Goal: Information Seeking & Learning: Find specific fact

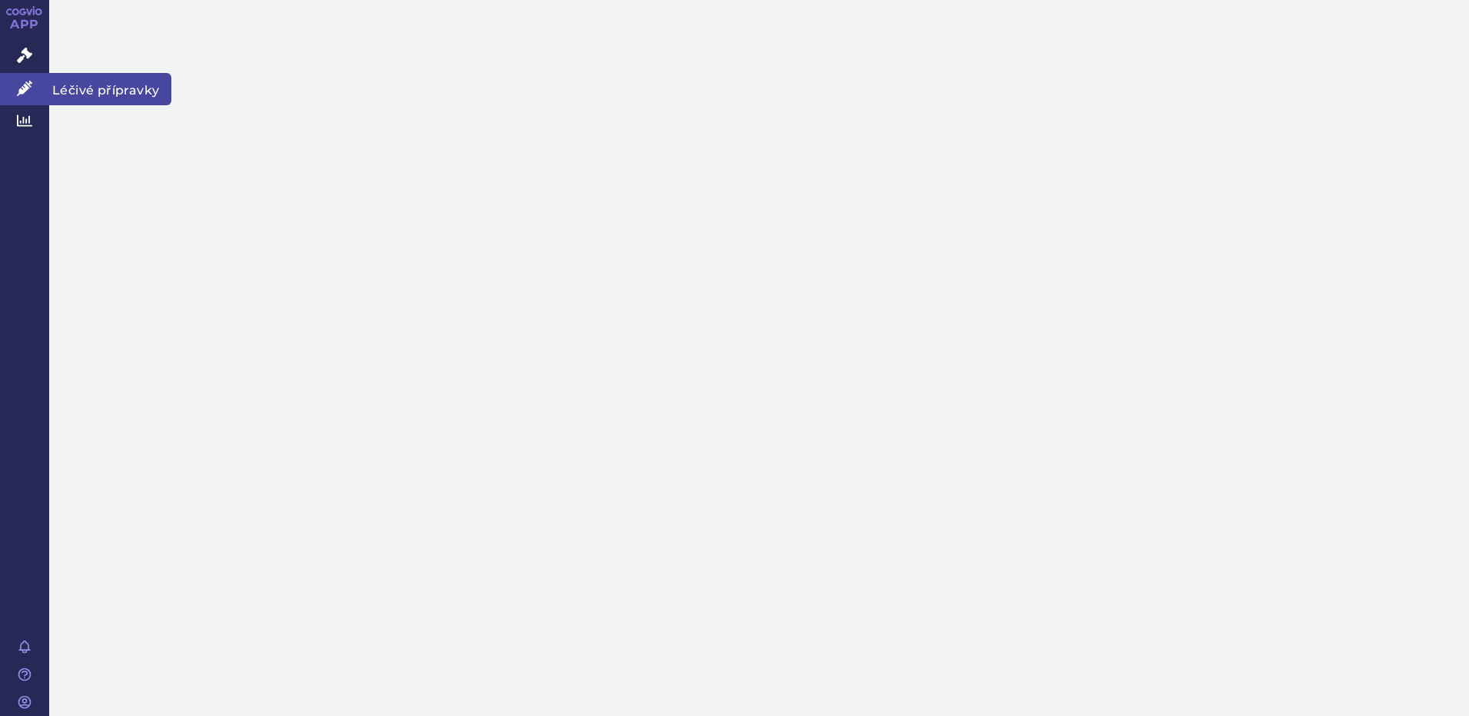
click at [30, 88] on icon at bounding box center [24, 88] width 15 height 15
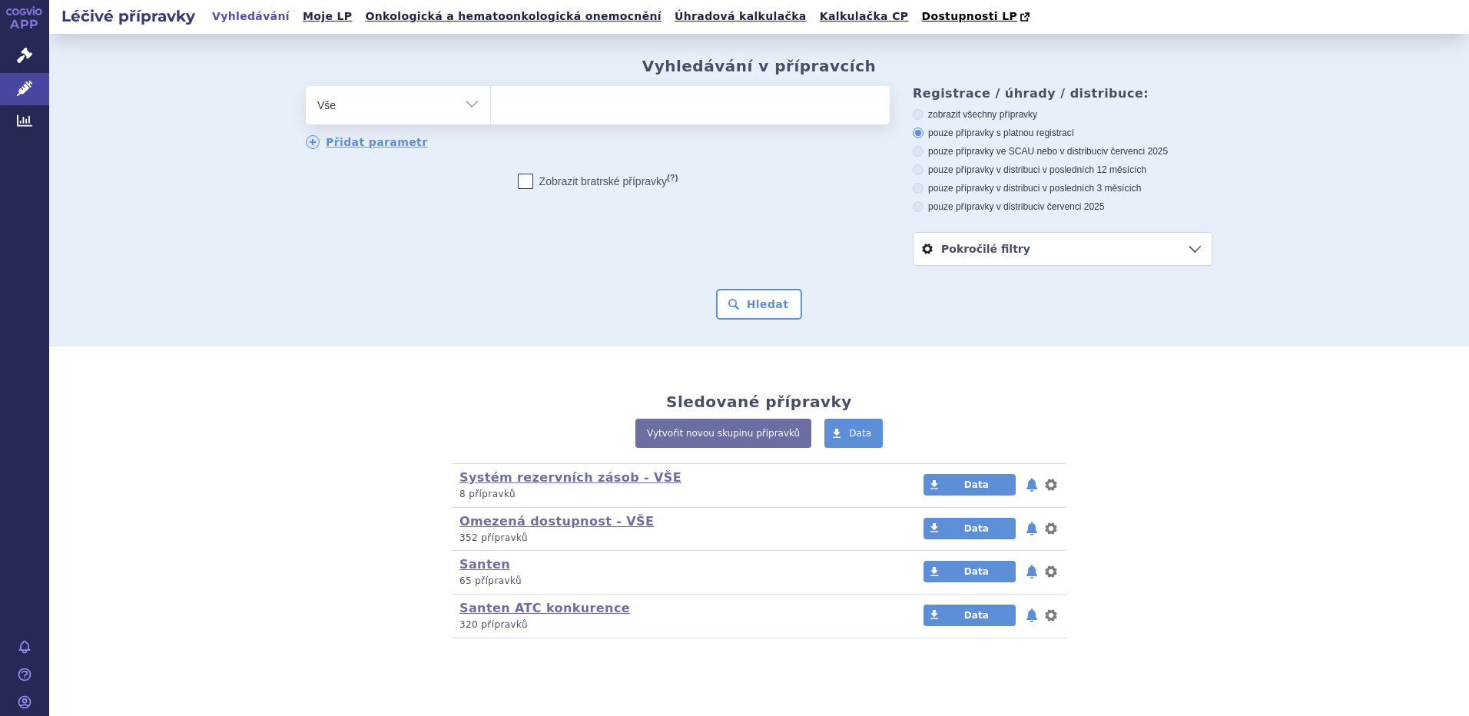
click at [562, 108] on ul at bounding box center [690, 102] width 399 height 32
click at [491, 108] on select at bounding box center [490, 104] width 1 height 38
type input "Fo"
type input "Fot"
type input "Fotil"
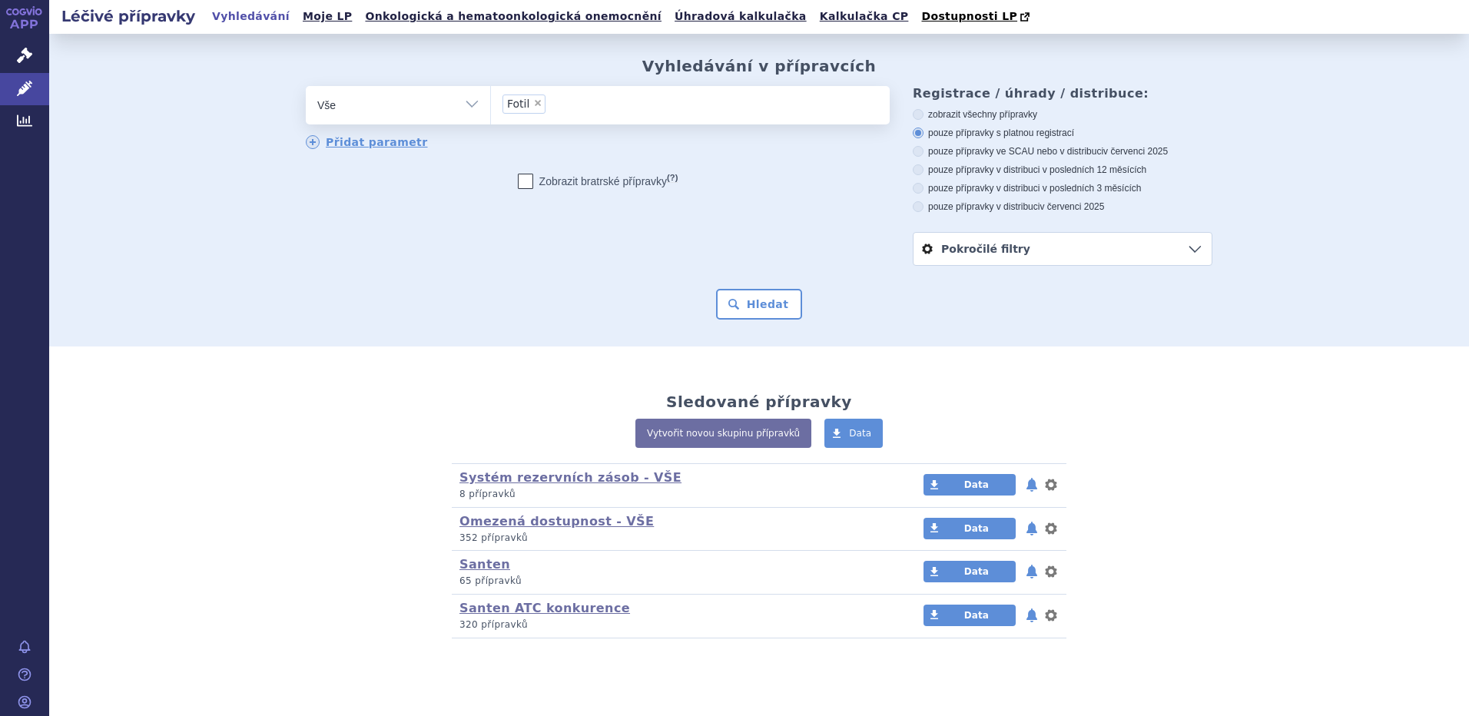
select select "Fotil"
click at [744, 300] on button "Hledat" at bounding box center [759, 304] width 87 height 31
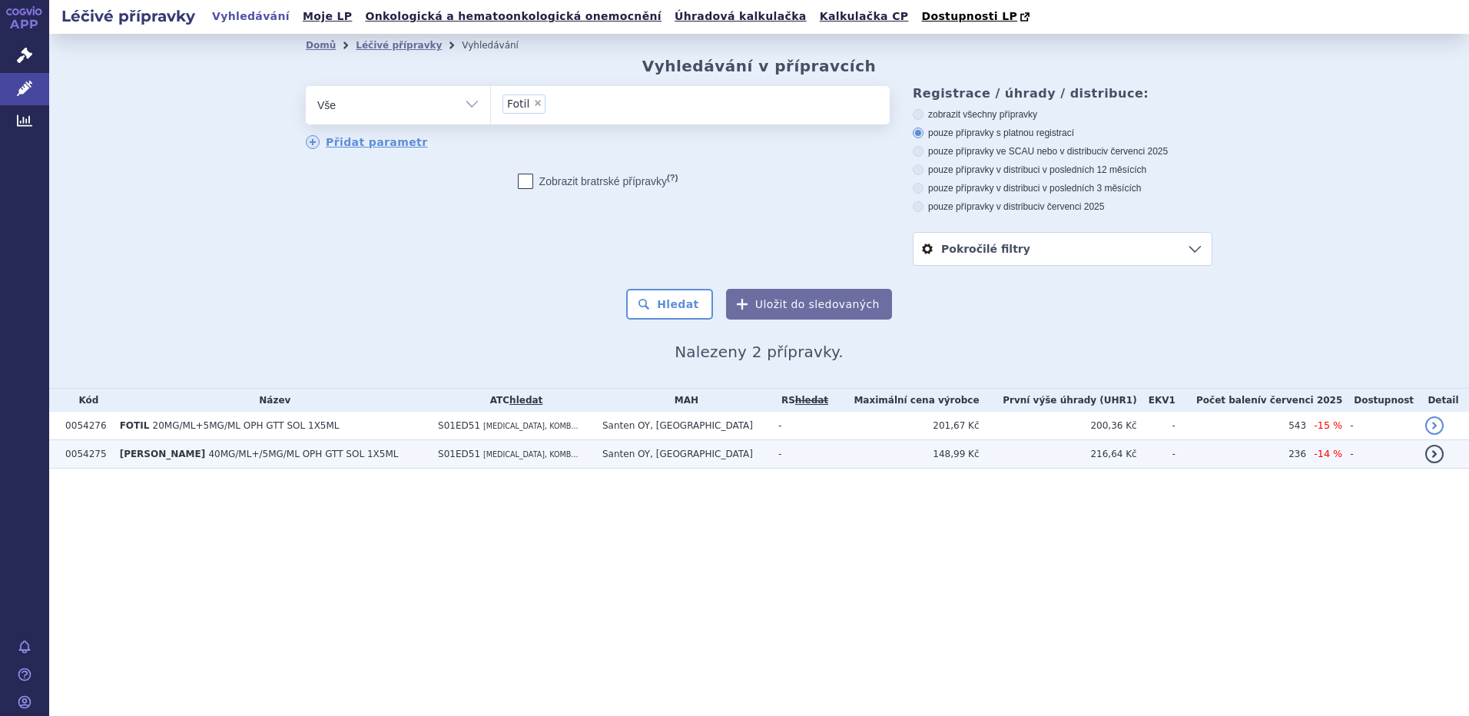
click at [742, 460] on td "Santen OY, Tampere" at bounding box center [683, 454] width 176 height 28
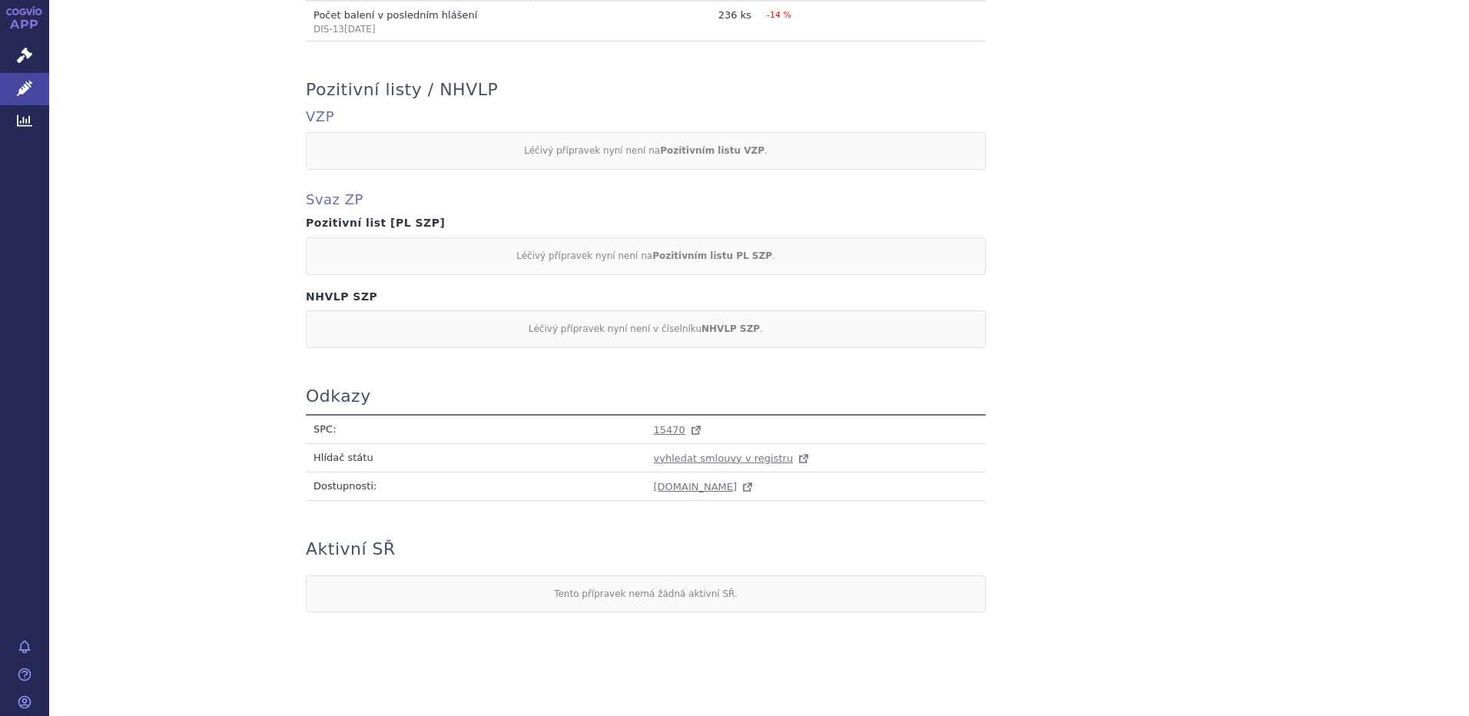
scroll to position [1229, 0]
click at [661, 425] on span "15470" at bounding box center [669, 426] width 31 height 12
